Goal: Find specific fact: Find specific fact

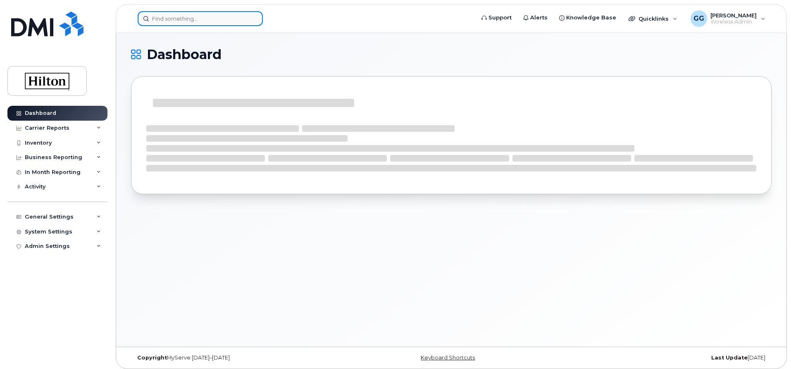
click at [202, 19] on input at bounding box center [200, 18] width 125 height 15
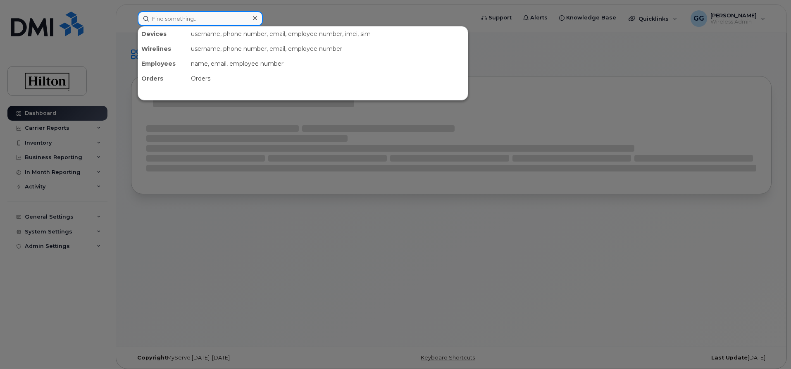
paste input "4079611051"
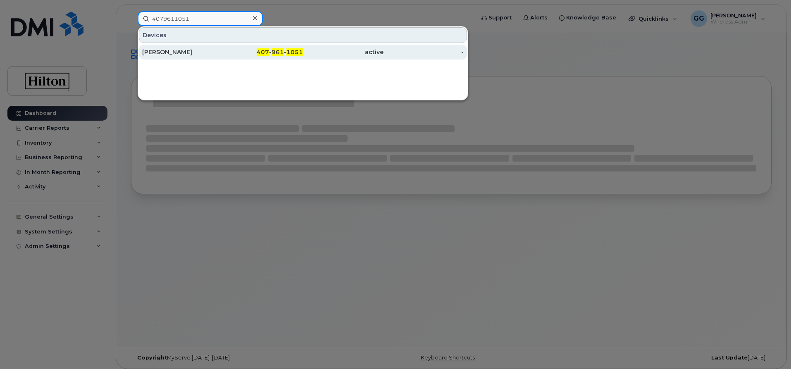
type input "4079611051"
click at [200, 48] on div "[PERSON_NAME]" at bounding box center [182, 52] width 81 height 8
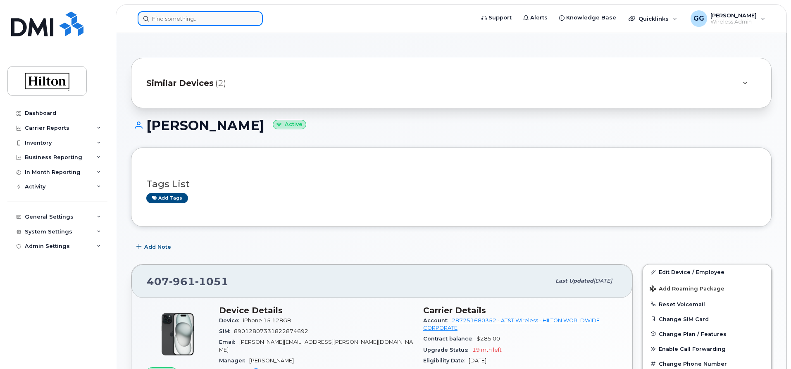
click at [192, 17] on input at bounding box center [200, 18] width 125 height 15
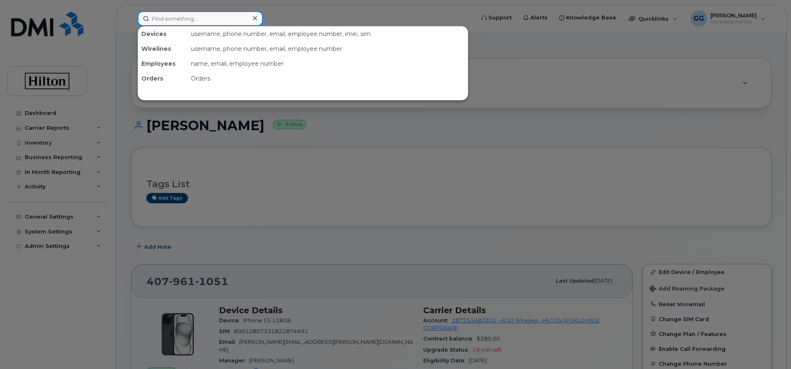
paste input "3212397575"
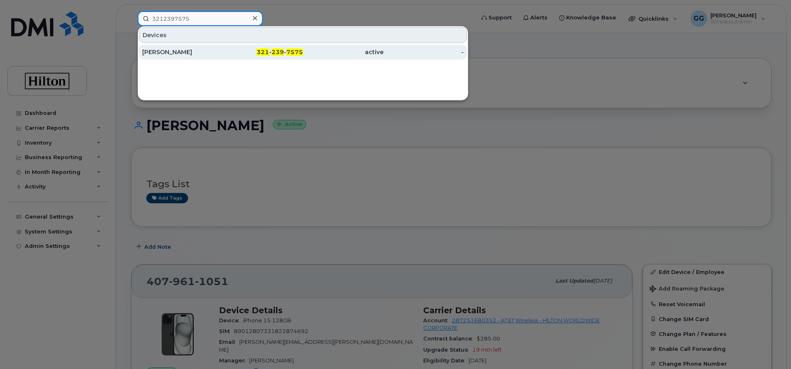
type input "3212397575"
click at [271, 52] on div "321 - 239 - 7575" at bounding box center [263, 52] width 81 height 8
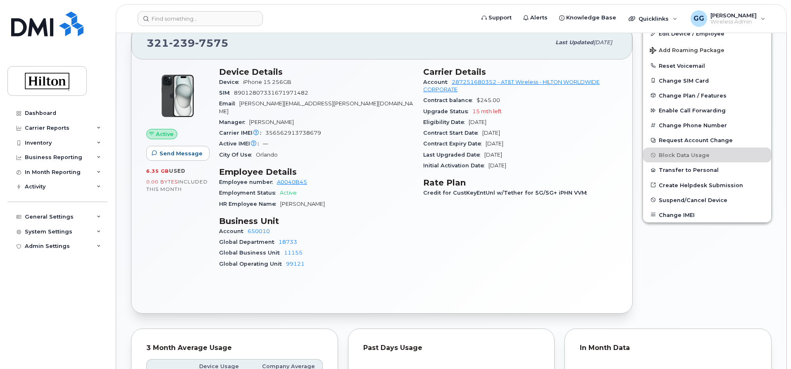
scroll to position [248, 0]
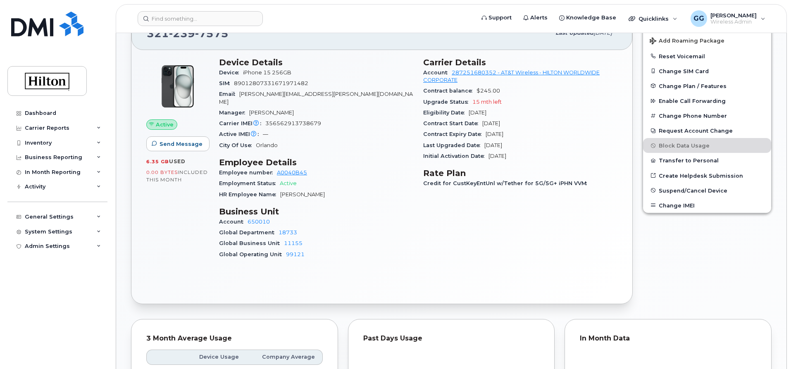
drag, startPoint x: 281, startPoint y: 188, endPoint x: 328, endPoint y: 183, distance: 47.8
click at [328, 189] on div "HR Employee Name Michael Andreev" at bounding box center [316, 194] width 194 height 11
copy span "[PERSON_NAME]"
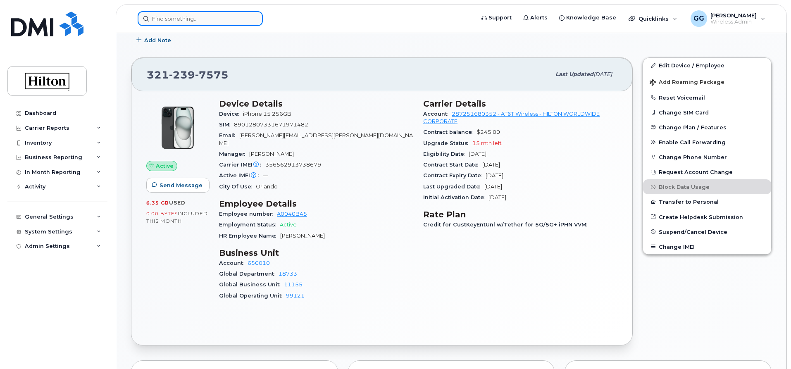
click at [196, 22] on input at bounding box center [200, 18] width 125 height 15
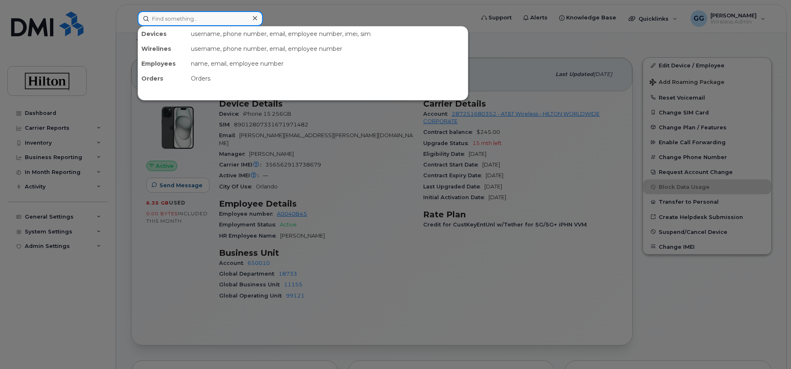
click at [207, 22] on input at bounding box center [200, 18] width 125 height 15
paste input "4079611051"
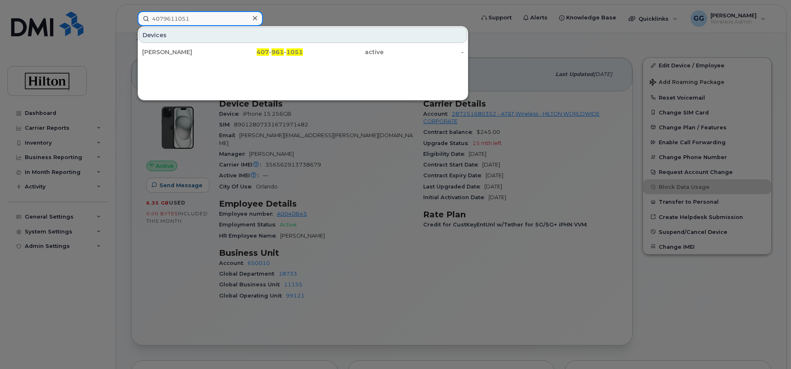
type input "4079611051"
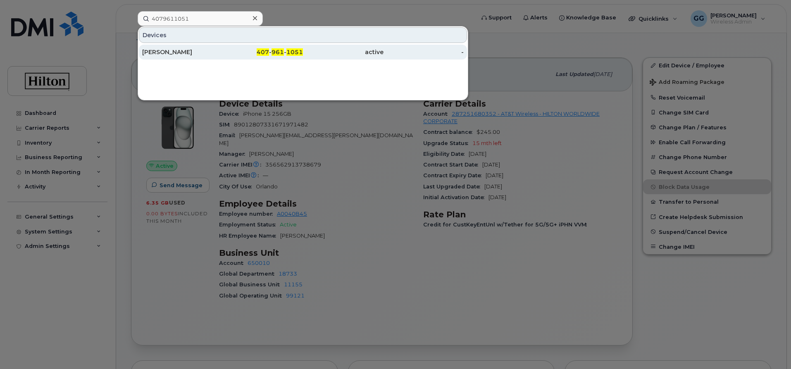
click at [194, 48] on div "[PERSON_NAME]" at bounding box center [182, 52] width 81 height 15
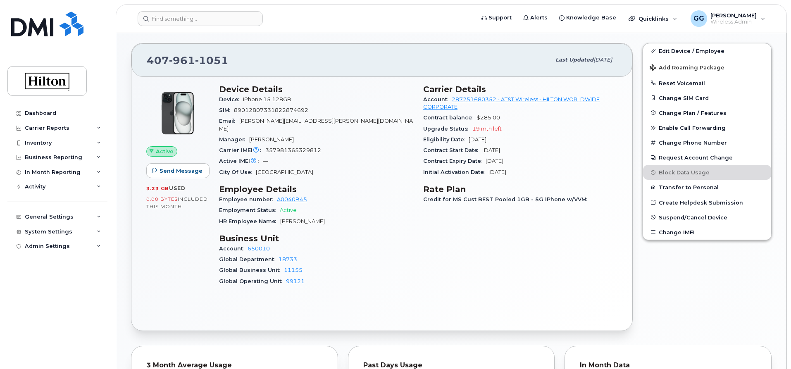
scroll to position [207, 0]
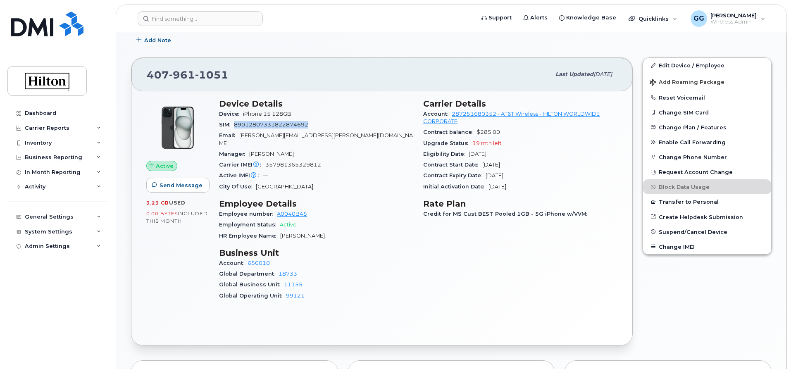
drag, startPoint x: 233, startPoint y: 124, endPoint x: 315, endPoint y: 125, distance: 82.3
click at [315, 125] on div "SIM [TECHNICAL_ID]" at bounding box center [316, 125] width 194 height 11
copy span "89012807331822874692"
